Goal: Information Seeking & Learning: Learn about a topic

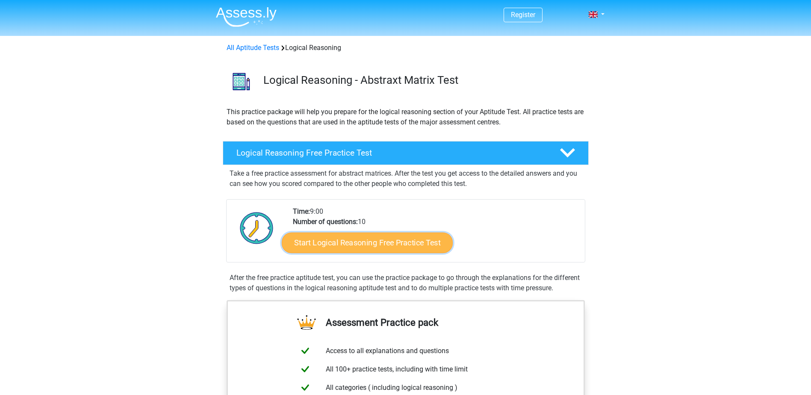
click at [334, 241] on link "Start Logical Reasoning Free Practice Test" at bounding box center [367, 242] width 171 height 21
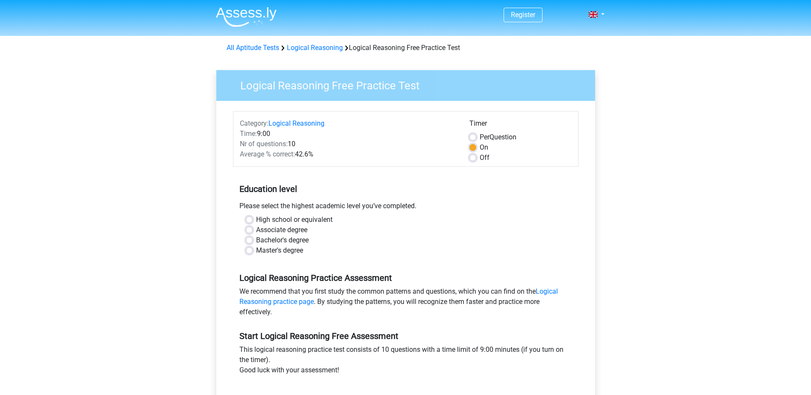
click at [254, 251] on div "Master's degree" at bounding box center [406, 250] width 320 height 10
click at [256, 251] on label "Master's degree" at bounding box center [279, 250] width 47 height 10
click at [250, 251] on input "Master's degree" at bounding box center [249, 249] width 7 height 9
radio input "true"
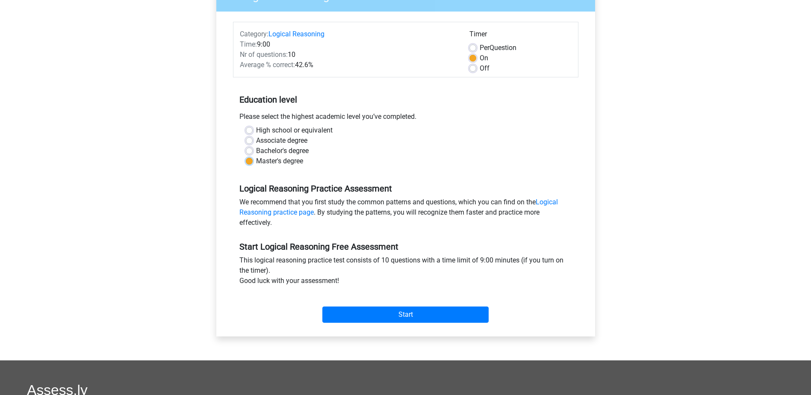
scroll to position [171, 0]
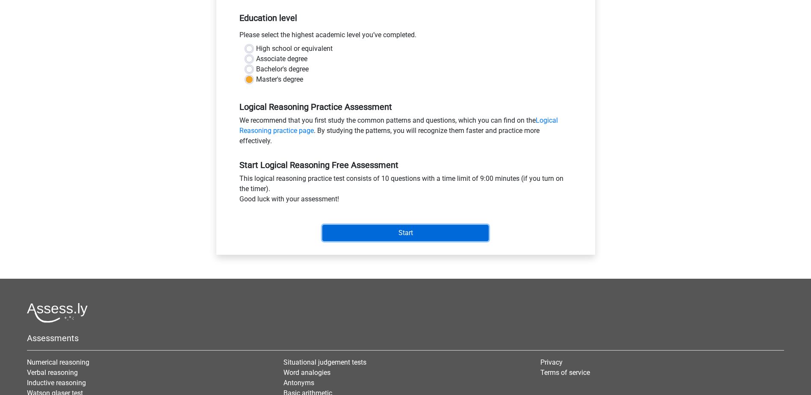
click at [335, 240] on input "Start" at bounding box center [405, 233] width 166 height 16
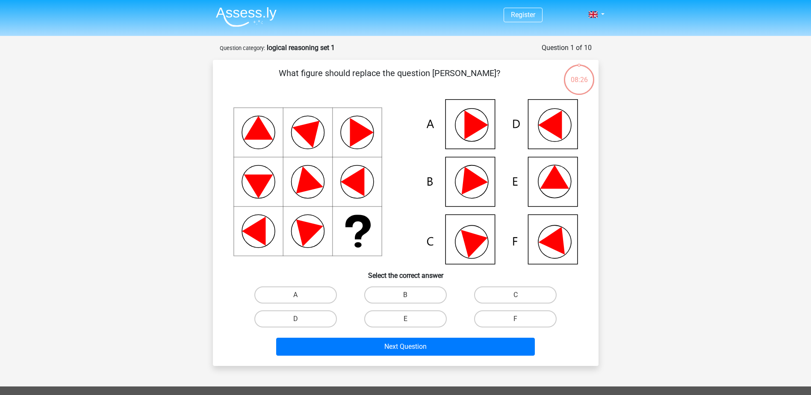
click at [554, 124] on icon at bounding box center [550, 125] width 24 height 29
click at [313, 313] on label "D" at bounding box center [295, 318] width 83 height 17
click at [301, 319] on input "D" at bounding box center [298, 322] width 6 height 6
radio input "true"
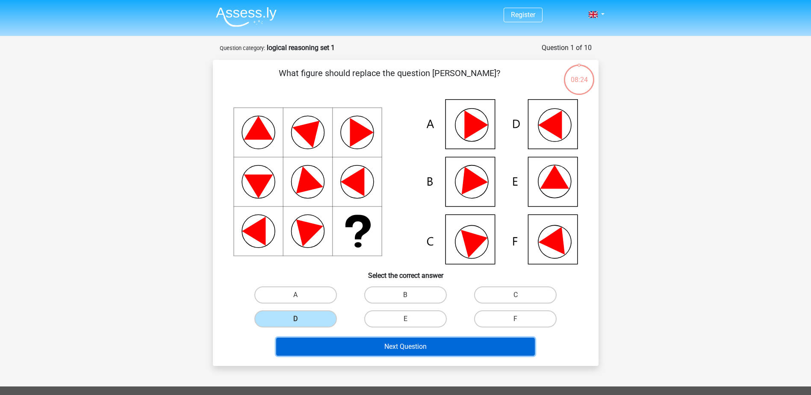
click at [361, 346] on button "Next Question" at bounding box center [405, 347] width 259 height 18
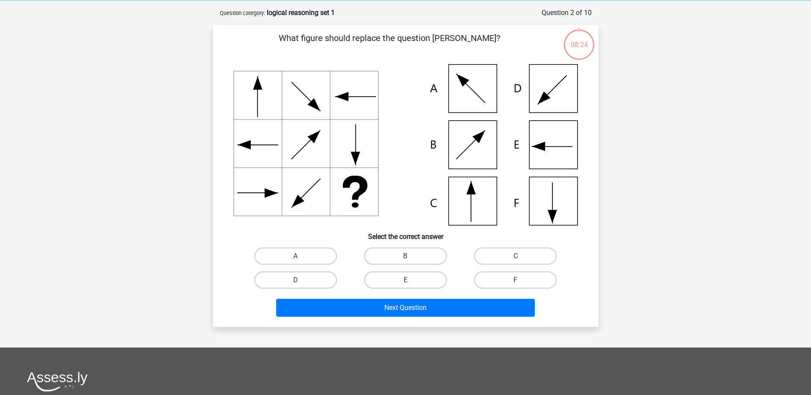
scroll to position [43, 0]
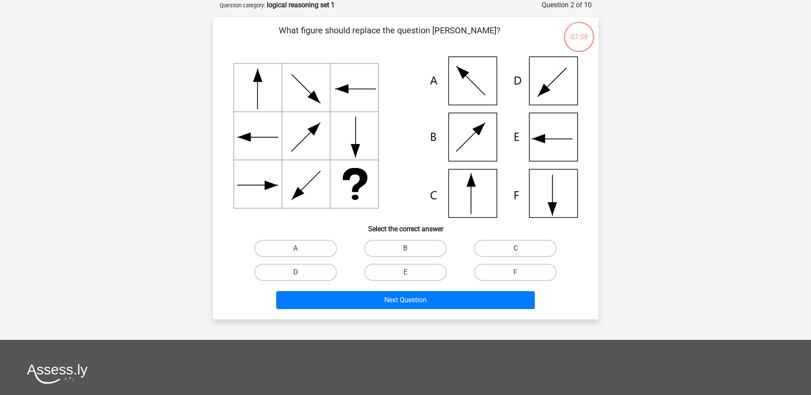
click at [534, 246] on label "C" at bounding box center [515, 248] width 83 height 17
click at [521, 248] on input "C" at bounding box center [519, 251] width 6 height 6
radio input "true"
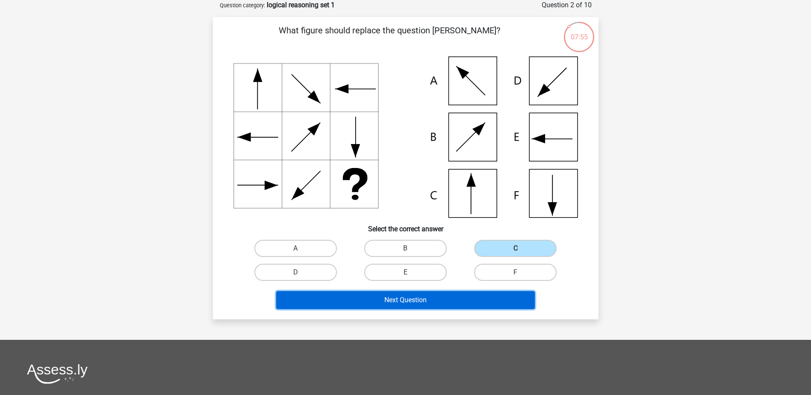
click at [473, 296] on button "Next Question" at bounding box center [405, 300] width 259 height 18
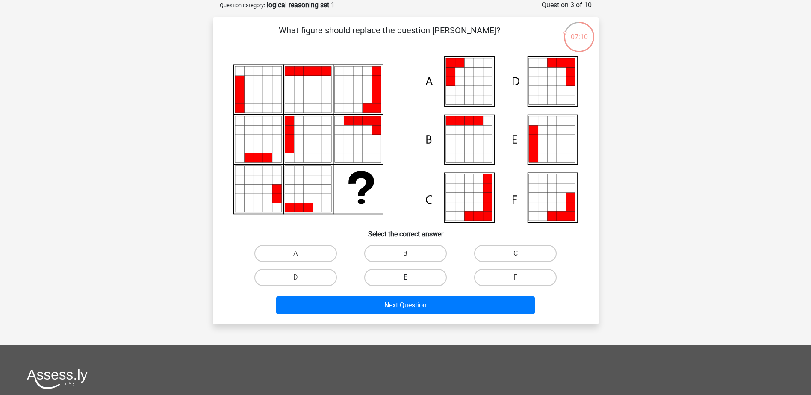
click at [414, 279] on label "E" at bounding box center [405, 277] width 83 height 17
click at [411, 279] on input "E" at bounding box center [408, 281] width 6 height 6
radio input "true"
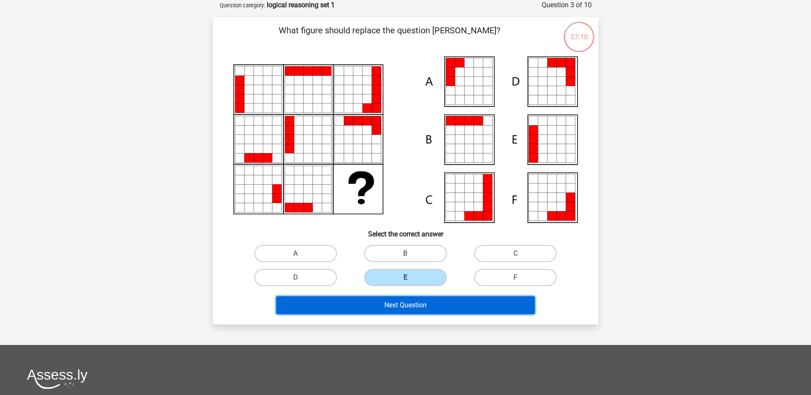
click at [414, 313] on button "Next Question" at bounding box center [405, 305] width 259 height 18
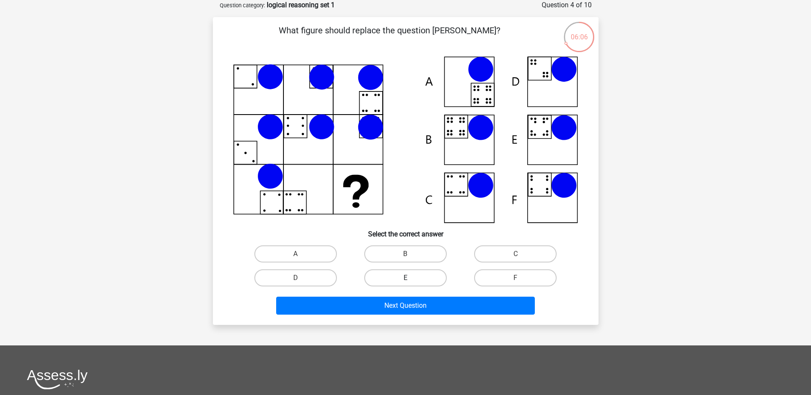
click at [413, 282] on label "E" at bounding box center [405, 277] width 83 height 17
click at [411, 282] on input "E" at bounding box center [408, 281] width 6 height 6
radio input "true"
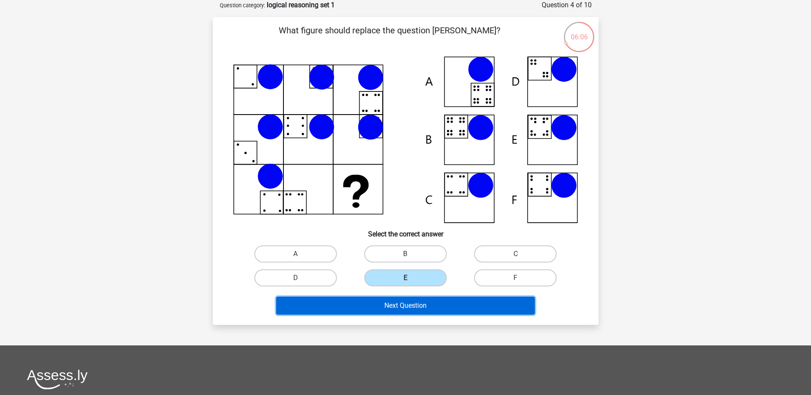
click at [408, 306] on button "Next Question" at bounding box center [405, 306] width 259 height 18
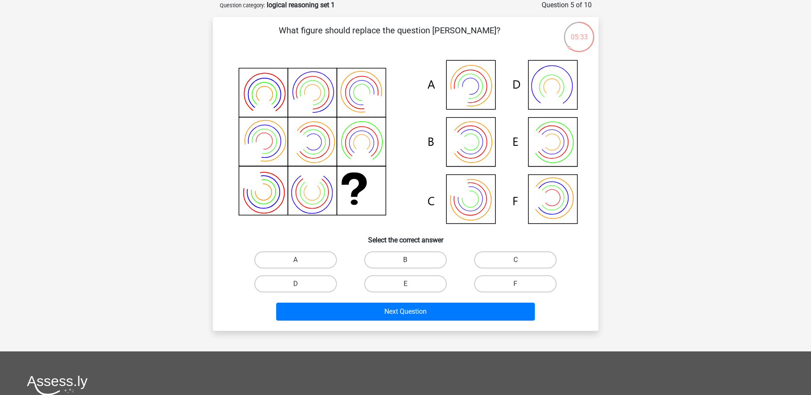
click at [298, 261] on input "A" at bounding box center [298, 263] width 6 height 6
radio input "true"
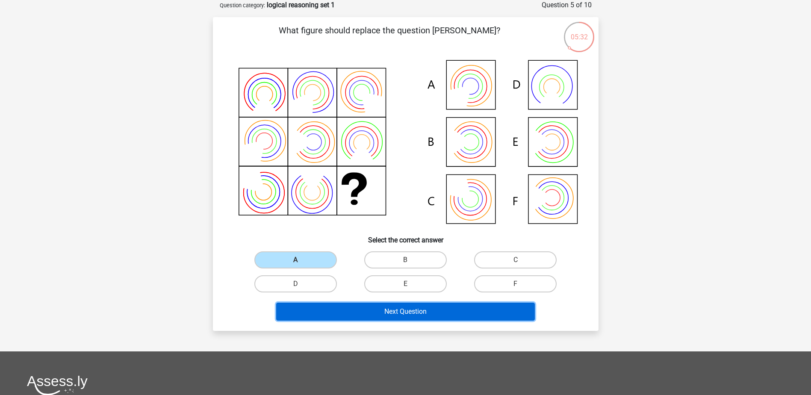
click at [355, 311] on button "Next Question" at bounding box center [405, 312] width 259 height 18
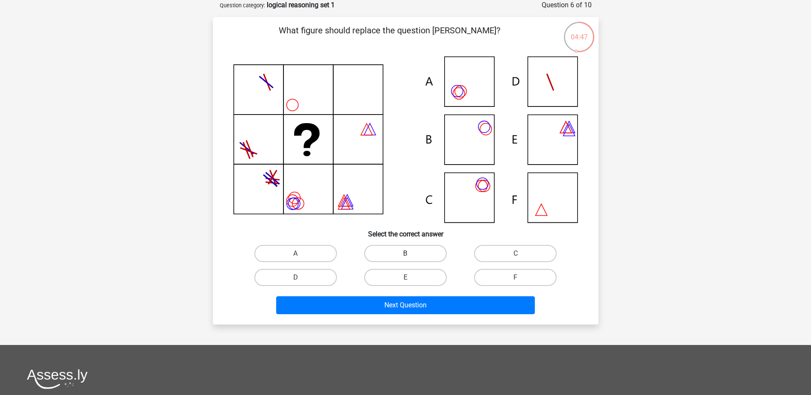
click at [430, 253] on label "B" at bounding box center [405, 253] width 83 height 17
click at [411, 254] on input "B" at bounding box center [408, 257] width 6 height 6
radio input "true"
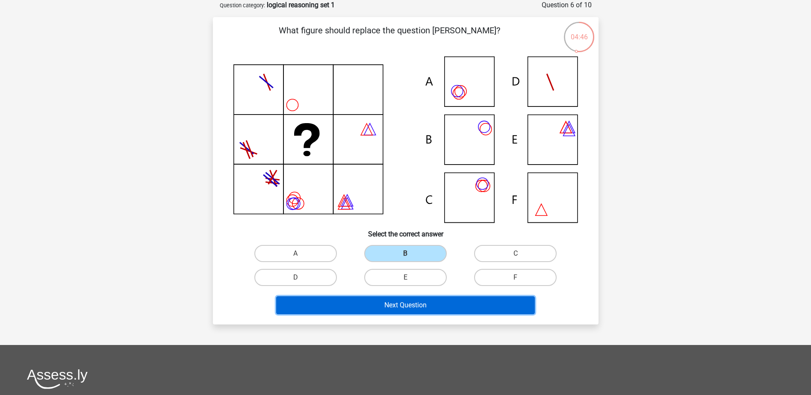
click at [371, 311] on button "Next Question" at bounding box center [405, 305] width 259 height 18
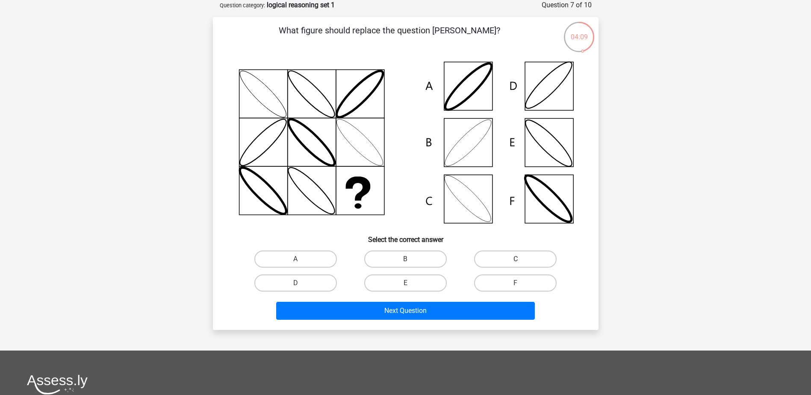
click at [493, 256] on label "C" at bounding box center [515, 259] width 83 height 17
click at [516, 259] on input "C" at bounding box center [519, 262] width 6 height 6
radio input "true"
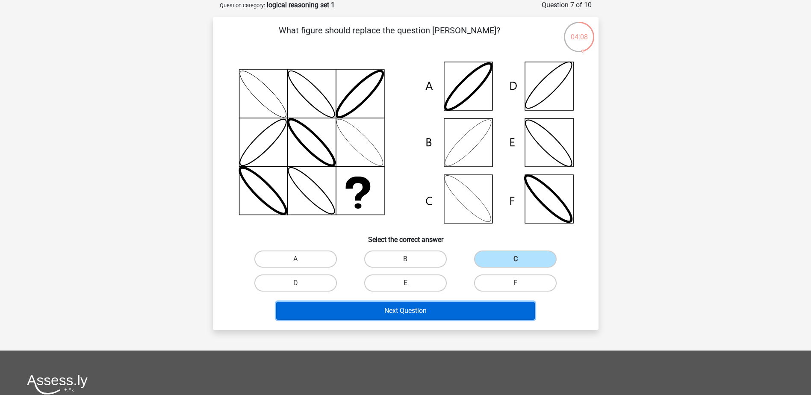
click at [384, 307] on button "Next Question" at bounding box center [405, 311] width 259 height 18
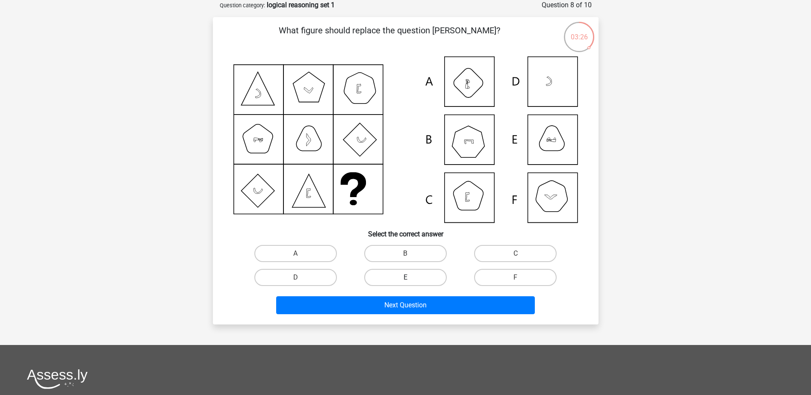
click at [405, 272] on label "E" at bounding box center [405, 277] width 83 height 17
click at [405, 278] on input "E" at bounding box center [408, 281] width 6 height 6
radio input "true"
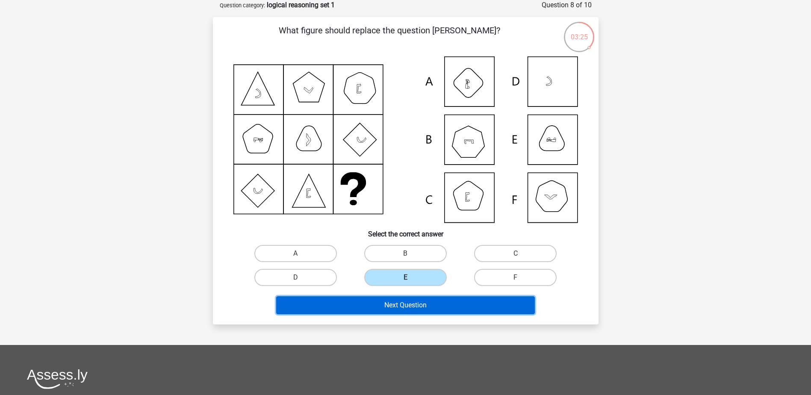
click at [417, 304] on button "Next Question" at bounding box center [405, 305] width 259 height 18
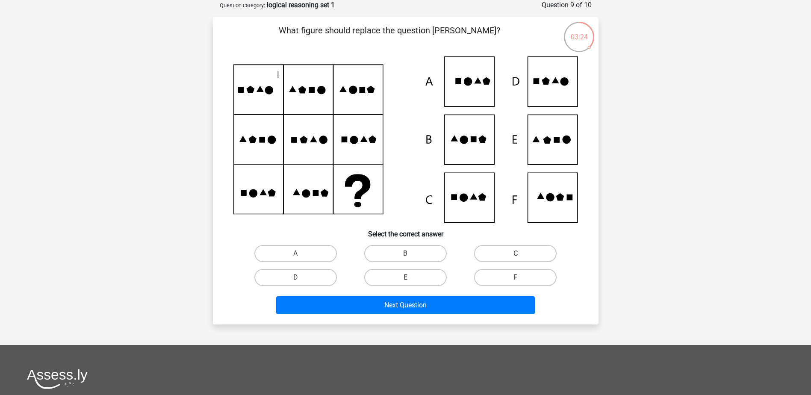
scroll to position [0, 0]
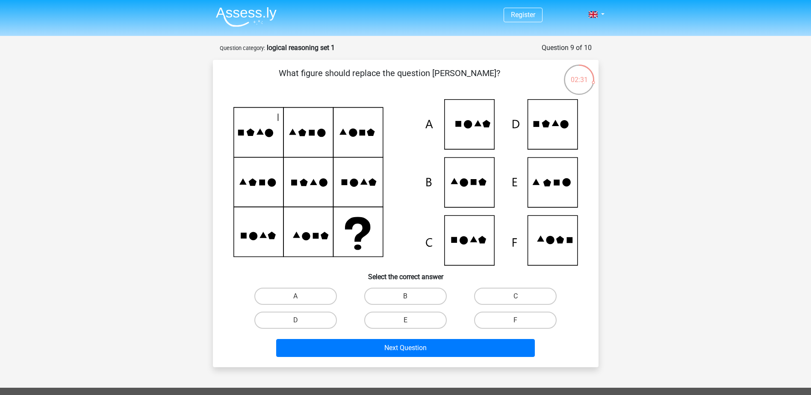
click at [543, 193] on icon at bounding box center [405, 182] width 345 height 166
click at [414, 316] on label "E" at bounding box center [405, 320] width 83 height 17
click at [411, 320] on input "E" at bounding box center [408, 323] width 6 height 6
radio input "true"
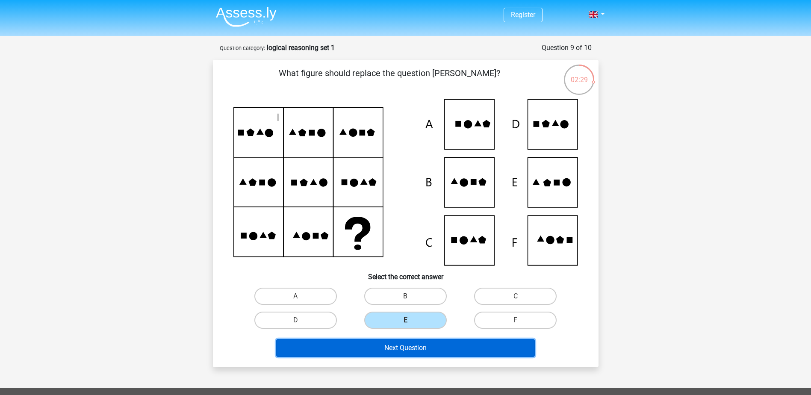
click at [425, 347] on button "Next Question" at bounding box center [405, 348] width 259 height 18
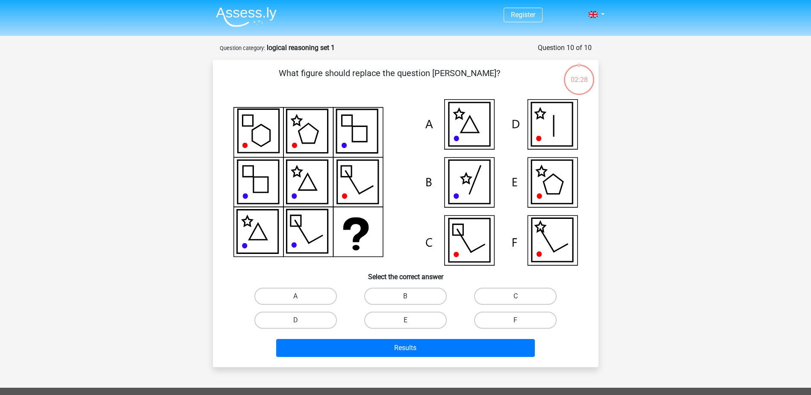
scroll to position [43, 0]
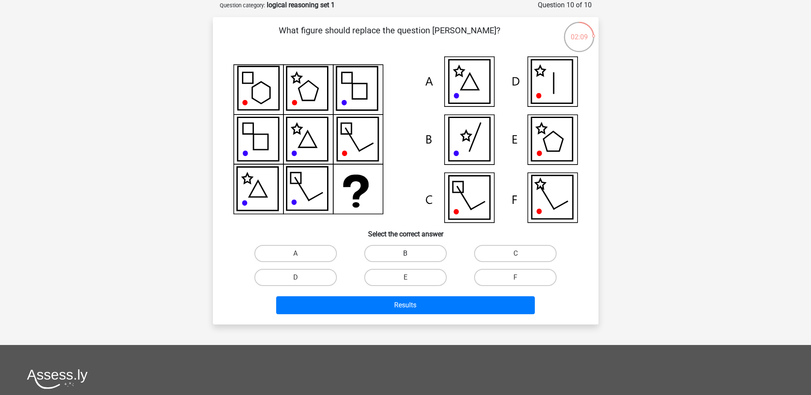
click at [378, 261] on label "B" at bounding box center [405, 253] width 83 height 17
click at [405, 259] on input "B" at bounding box center [408, 257] width 6 height 6
radio input "true"
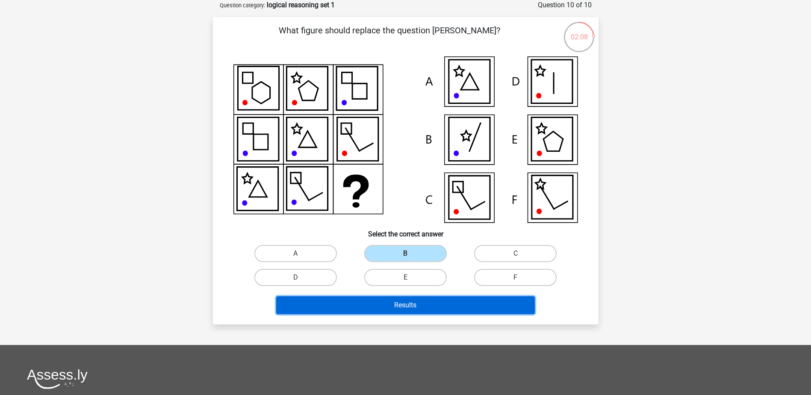
click at [377, 300] on button "Results" at bounding box center [405, 305] width 259 height 18
